Goal: Task Accomplishment & Management: Use online tool/utility

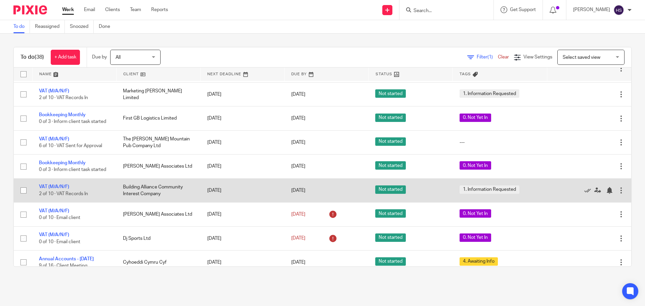
scroll to position [403, 0]
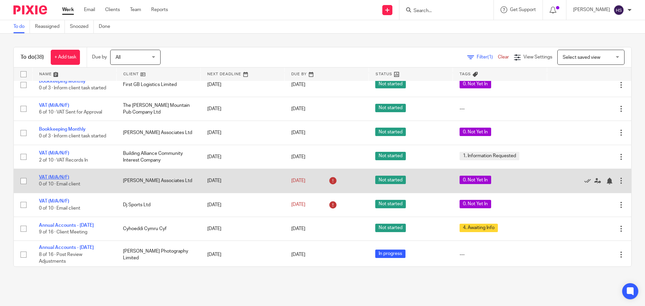
click at [67, 180] on link "VAT (M/A/N/F)" at bounding box center [54, 177] width 30 height 5
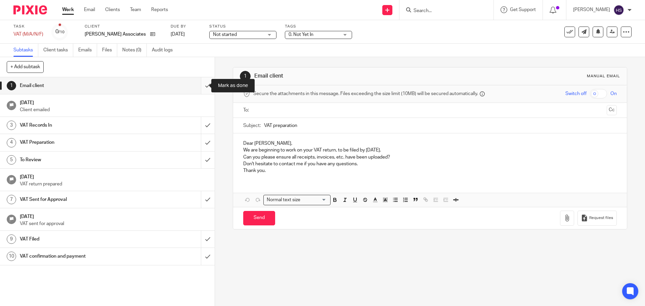
click at [197, 85] on input "submit" at bounding box center [107, 85] width 215 height 17
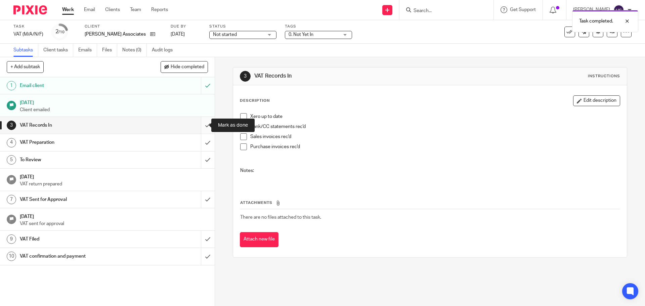
click at [203, 122] on input "submit" at bounding box center [107, 125] width 215 height 17
